Goal: Use online tool/utility: Use online tool/utility

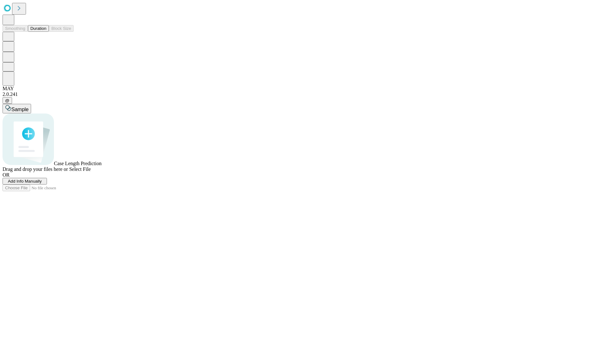
click at [46, 32] on button "Duration" at bounding box center [38, 28] width 21 height 7
click at [91, 172] on span "Select File" at bounding box center [80, 168] width 22 height 5
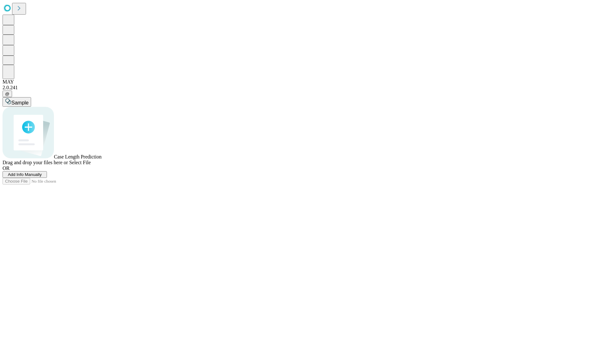
click at [91, 165] on span "Select File" at bounding box center [80, 162] width 22 height 5
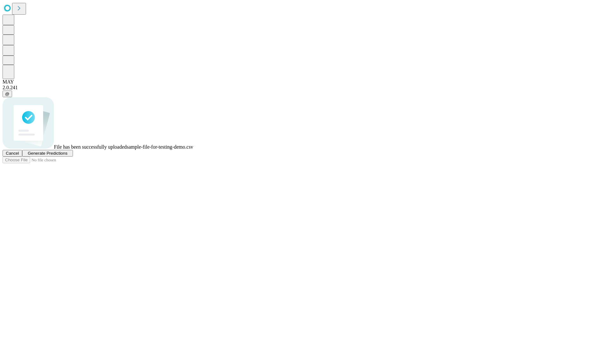
click at [67, 155] on span "Generate Predictions" at bounding box center [48, 153] width 40 height 5
